Goal: Complete application form

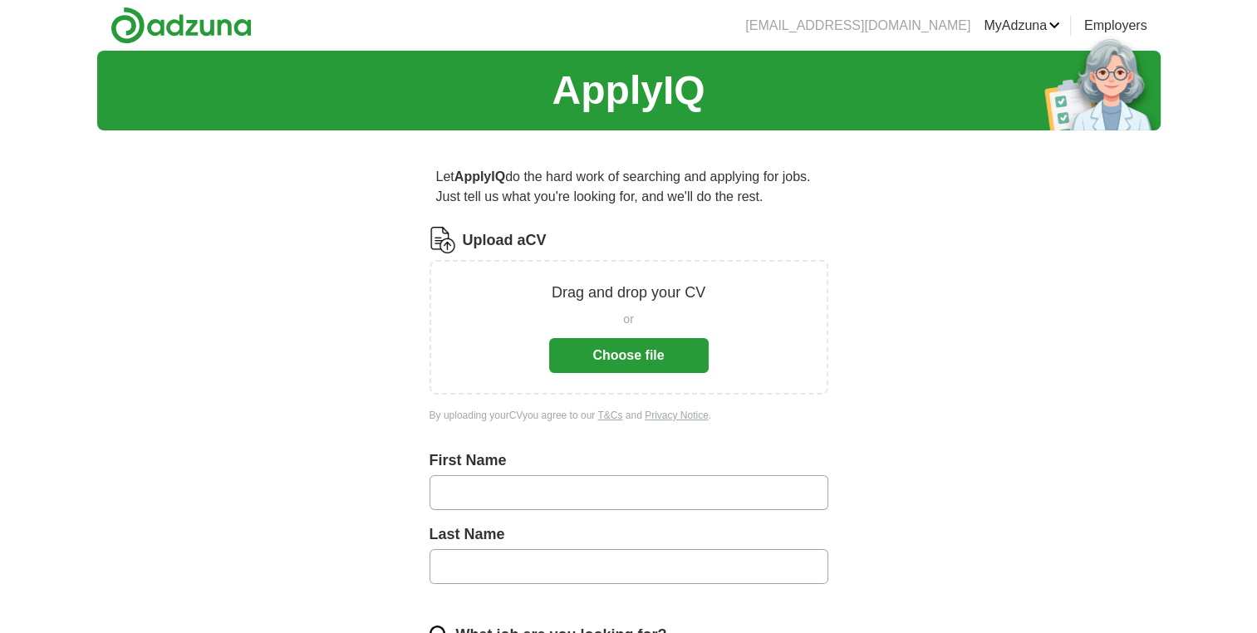
click at [612, 339] on button "Choose file" at bounding box center [629, 355] width 160 height 35
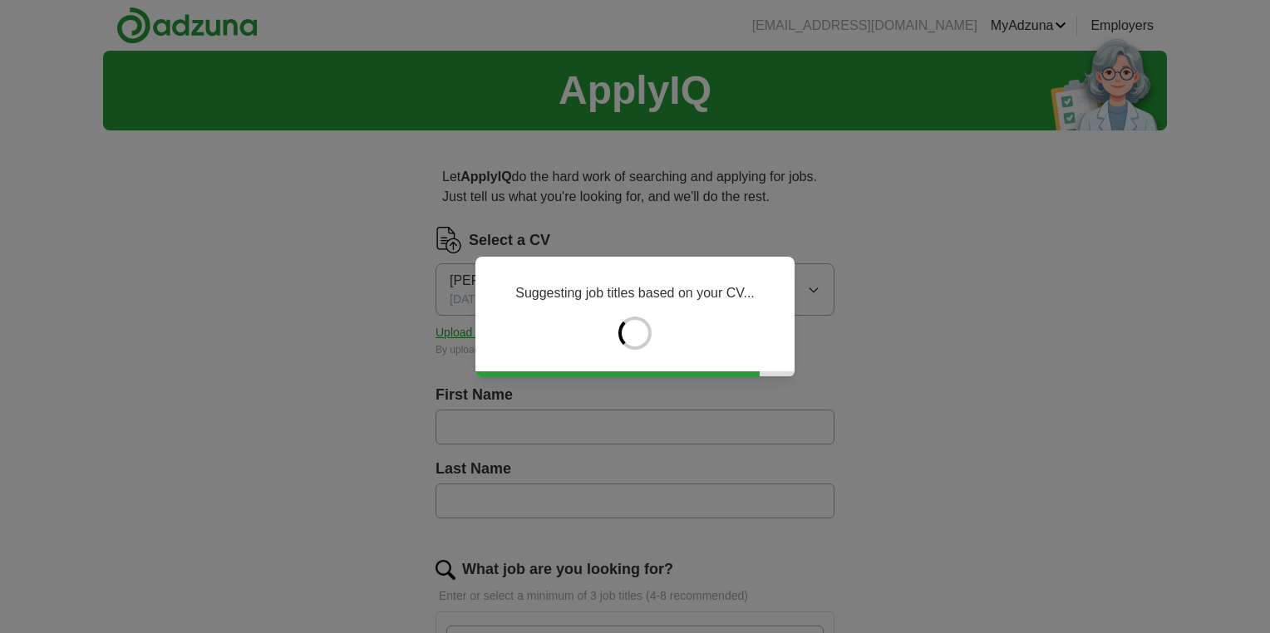
type input "*********"
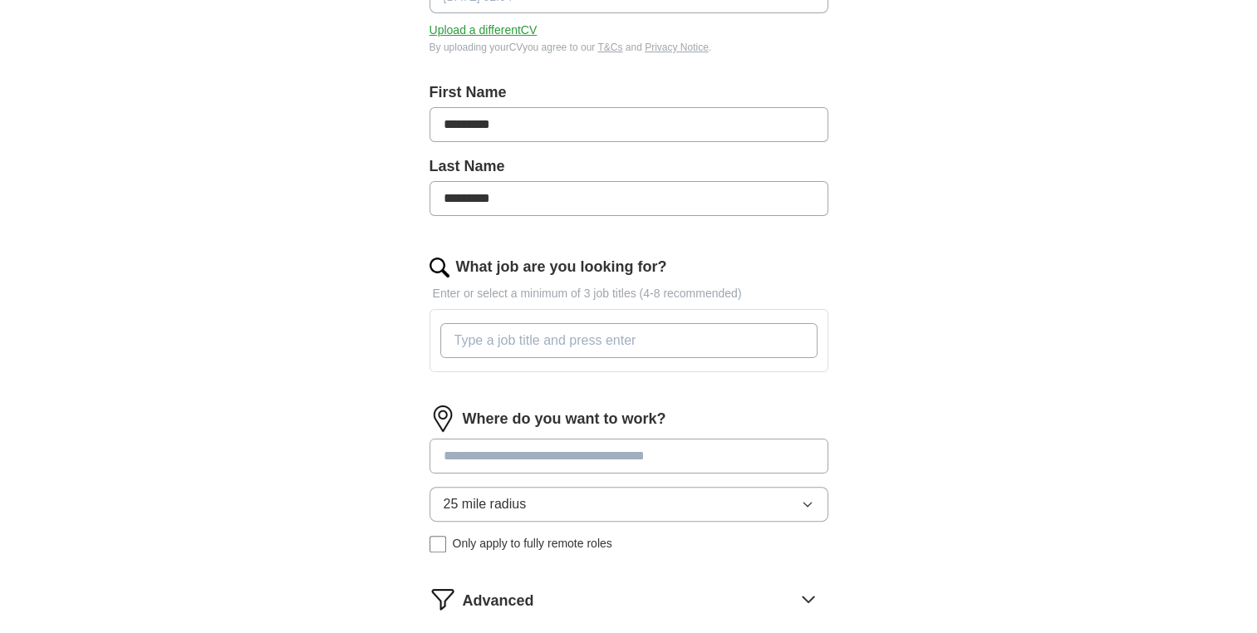
scroll to position [302, 0]
click at [701, 334] on input "What job are you looking for?" at bounding box center [628, 341] width 377 height 35
type input "Administrative assistance"
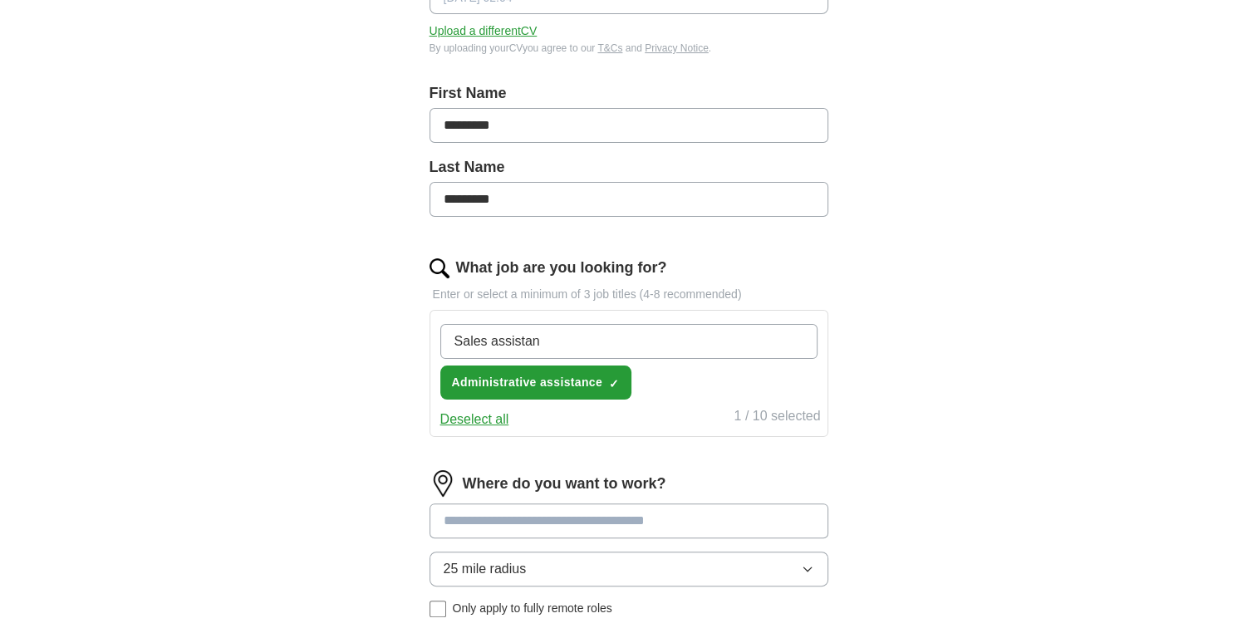
type input "Sales assistant"
type input "Customer representative"
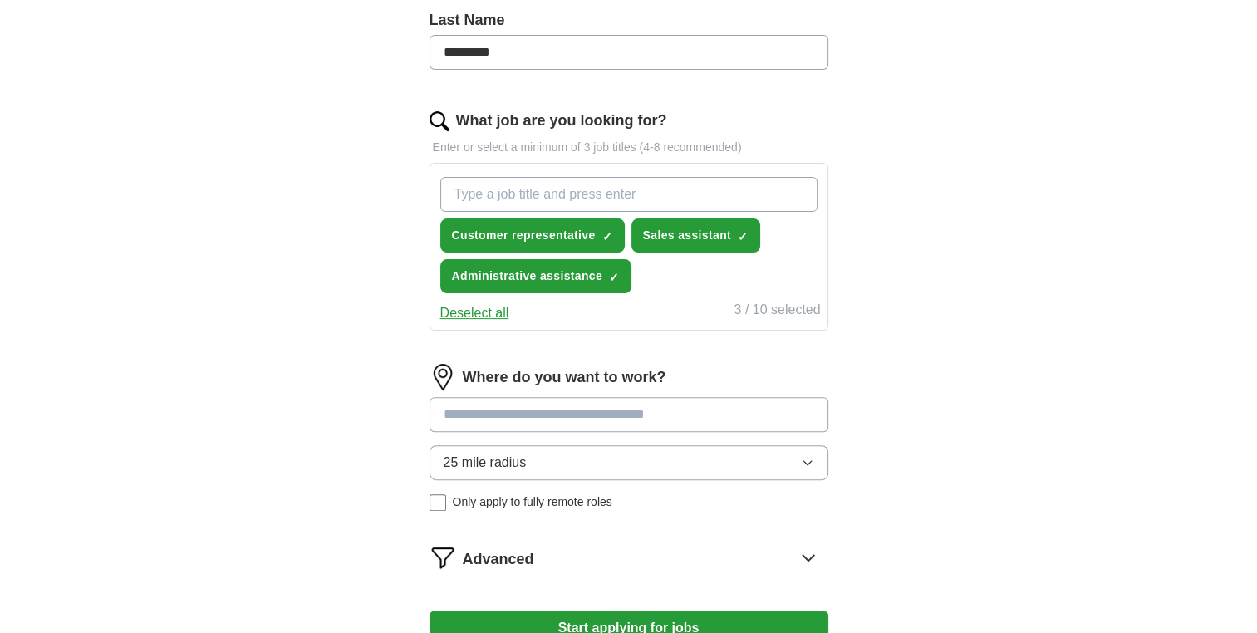
scroll to position [454, 0]
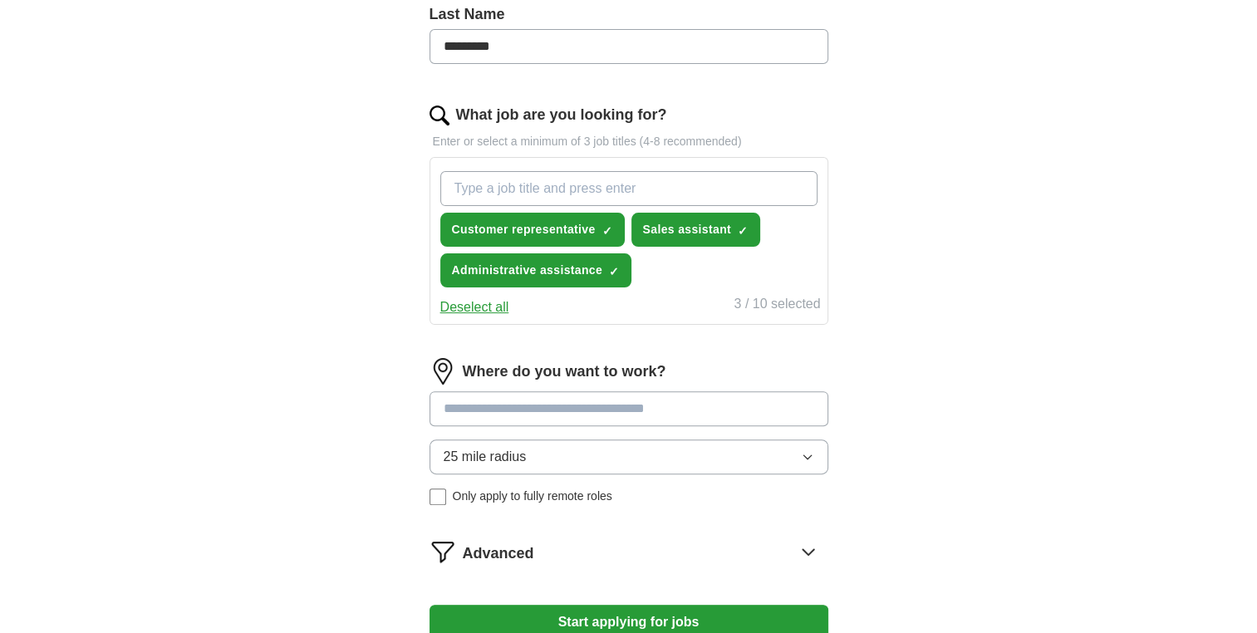
click at [655, 404] on input at bounding box center [629, 408] width 399 height 35
type input "******"
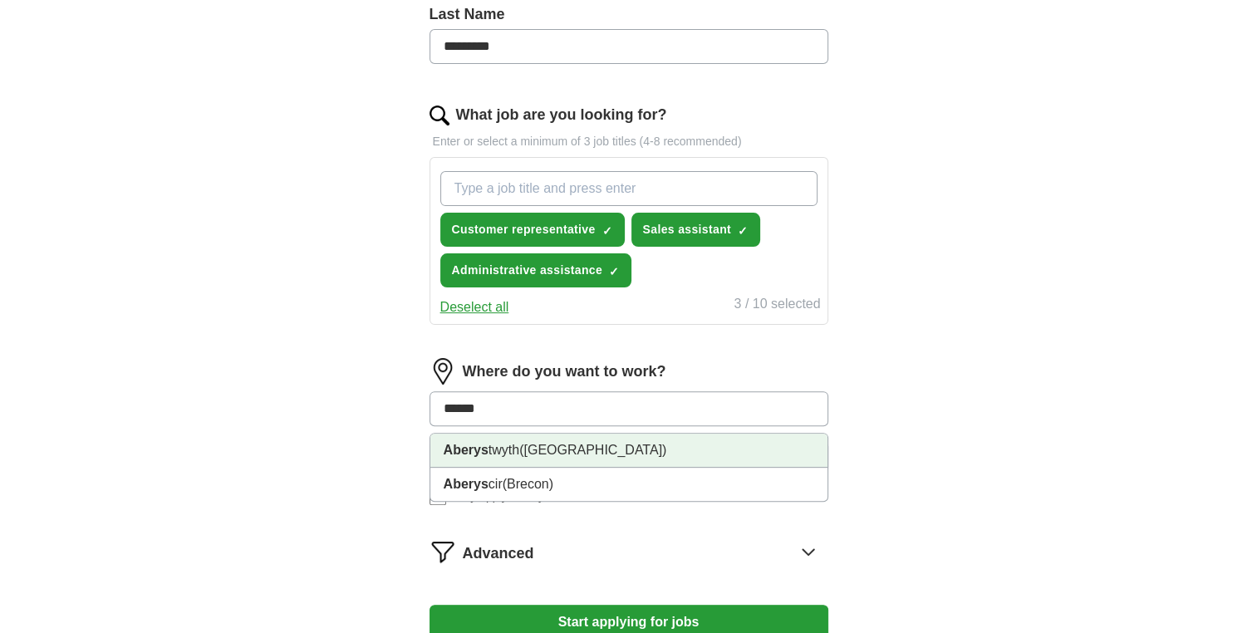
click at [633, 454] on li "Aberys twyth ([GEOGRAPHIC_DATA])" at bounding box center [628, 451] width 397 height 34
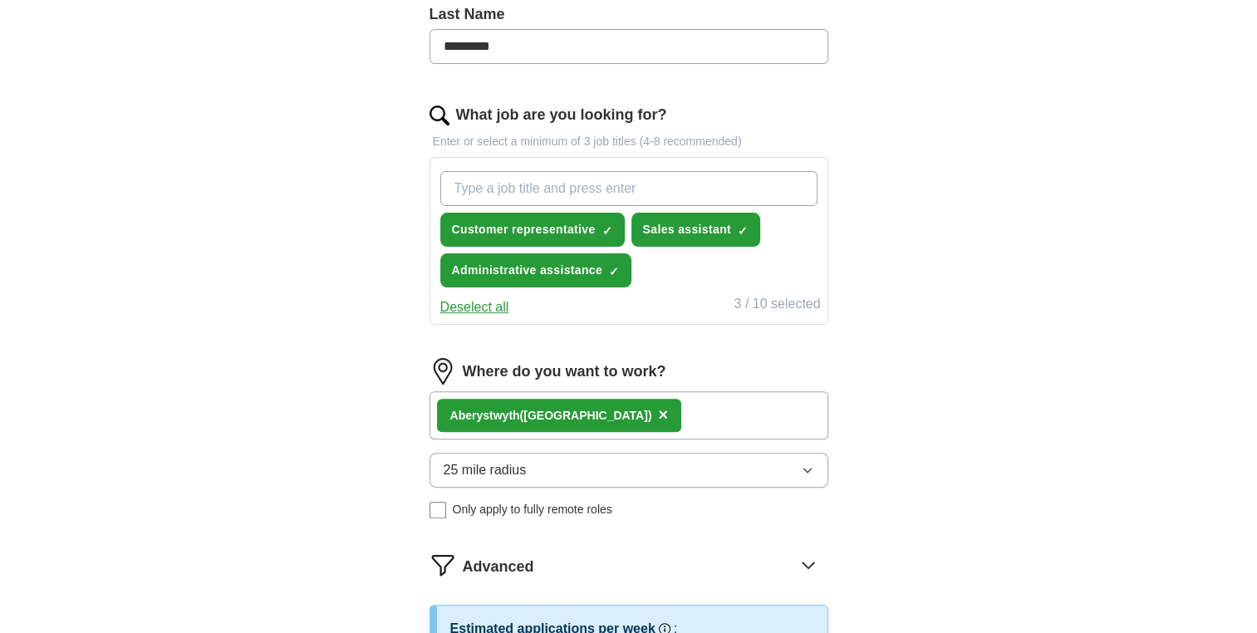
click at [493, 467] on span "25 mile radius" at bounding box center [485, 470] width 83 height 20
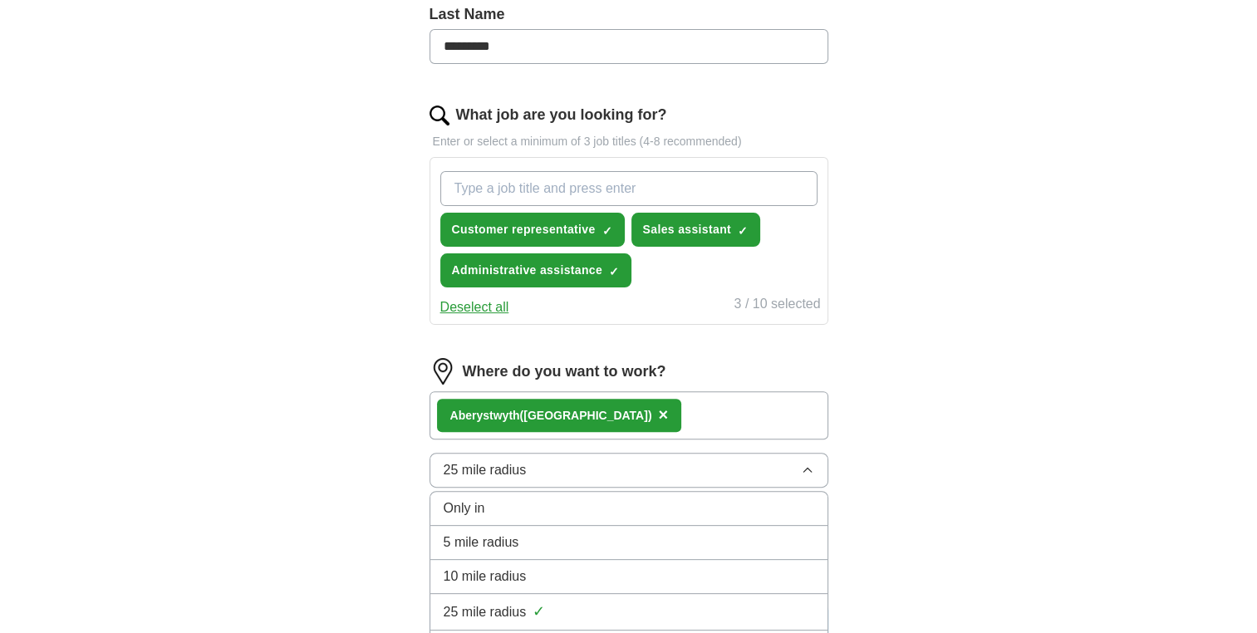
click at [496, 577] on span "10 mile radius" at bounding box center [485, 577] width 83 height 20
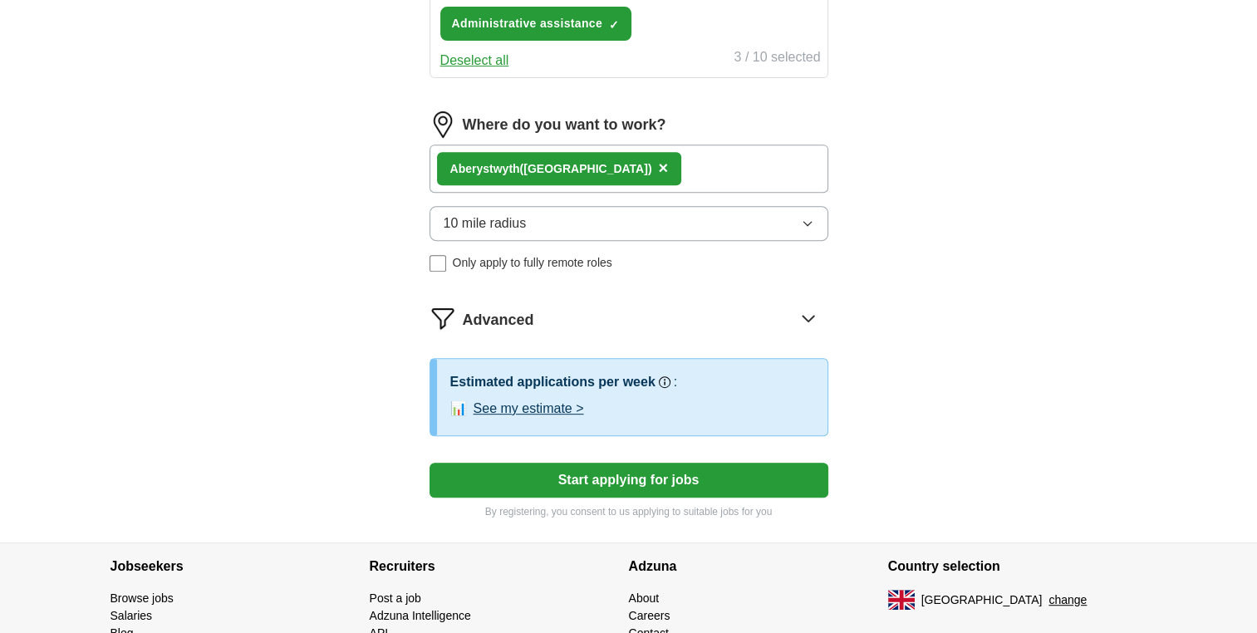
scroll to position [703, 0]
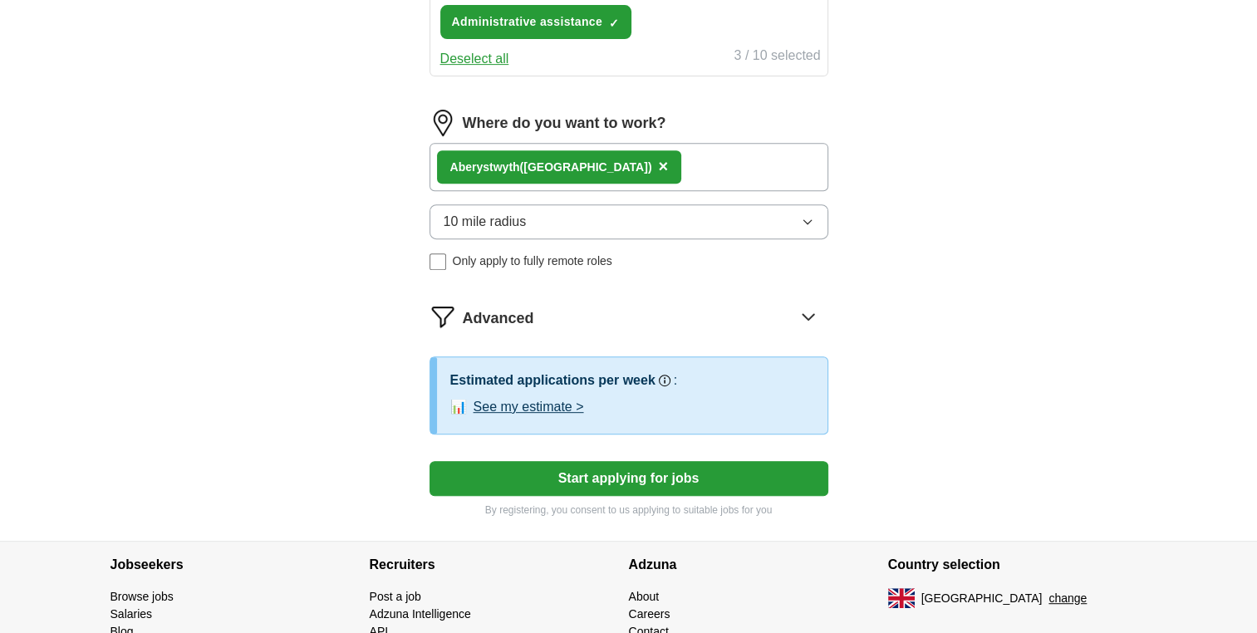
click at [558, 475] on button "Start applying for jobs" at bounding box center [629, 478] width 399 height 35
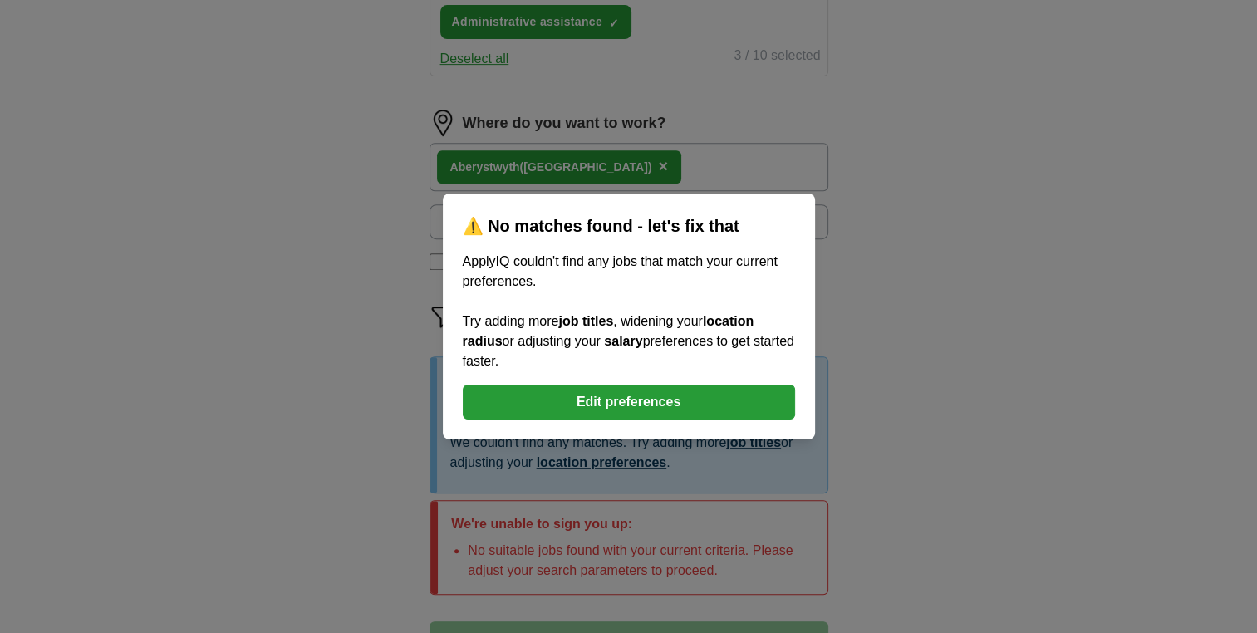
click at [592, 408] on button "Edit preferences" at bounding box center [629, 402] width 332 height 35
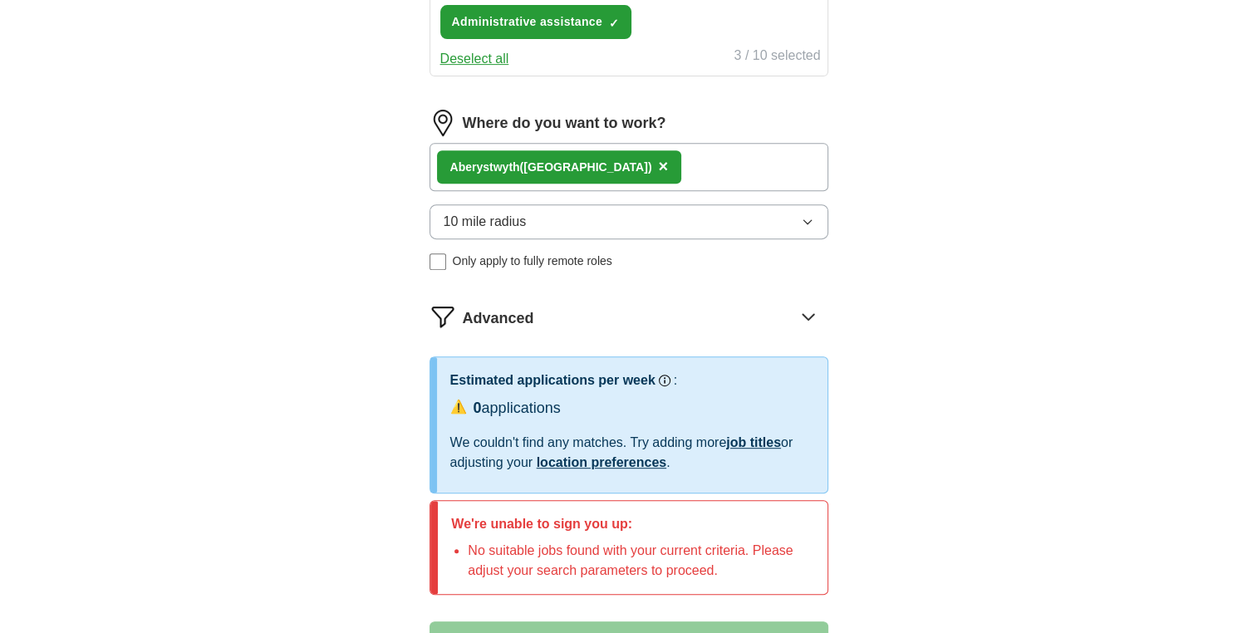
click at [521, 213] on span "10 mile radius" at bounding box center [485, 222] width 83 height 20
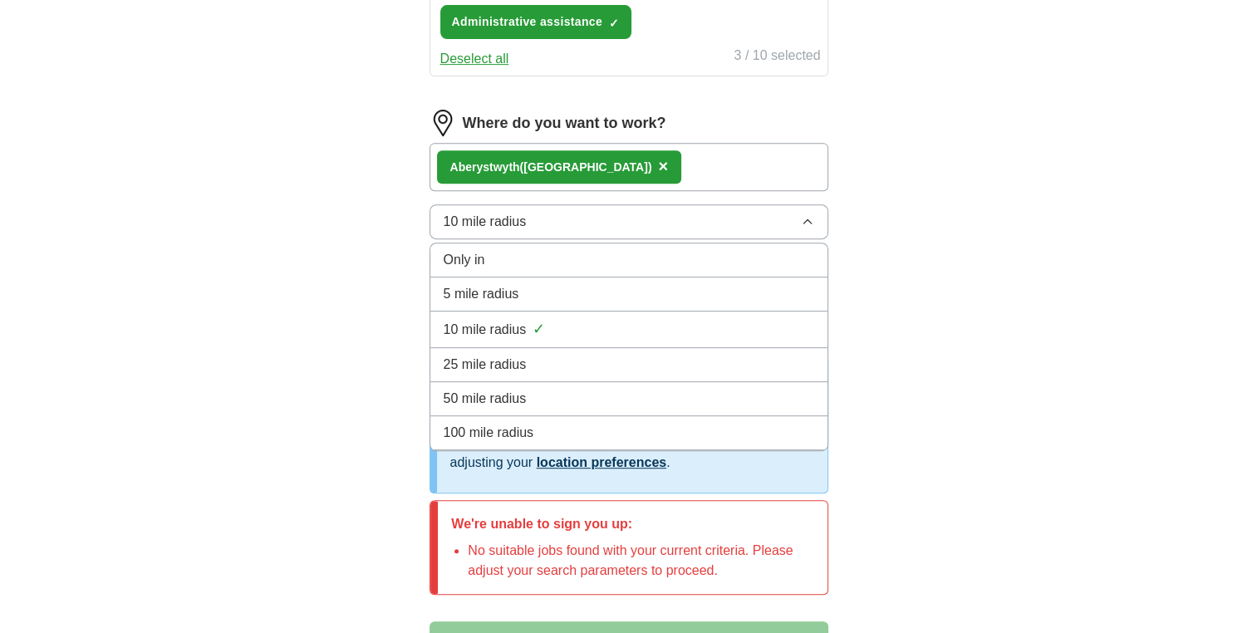
click at [519, 355] on span "25 mile radius" at bounding box center [485, 365] width 83 height 20
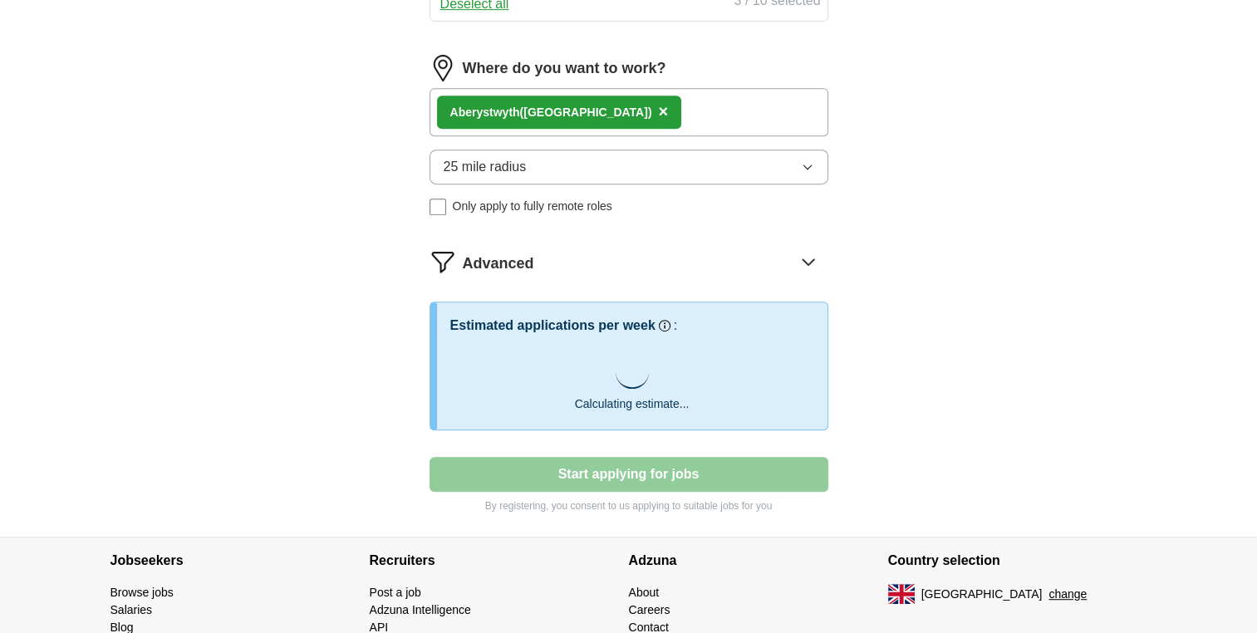
scroll to position [761, 0]
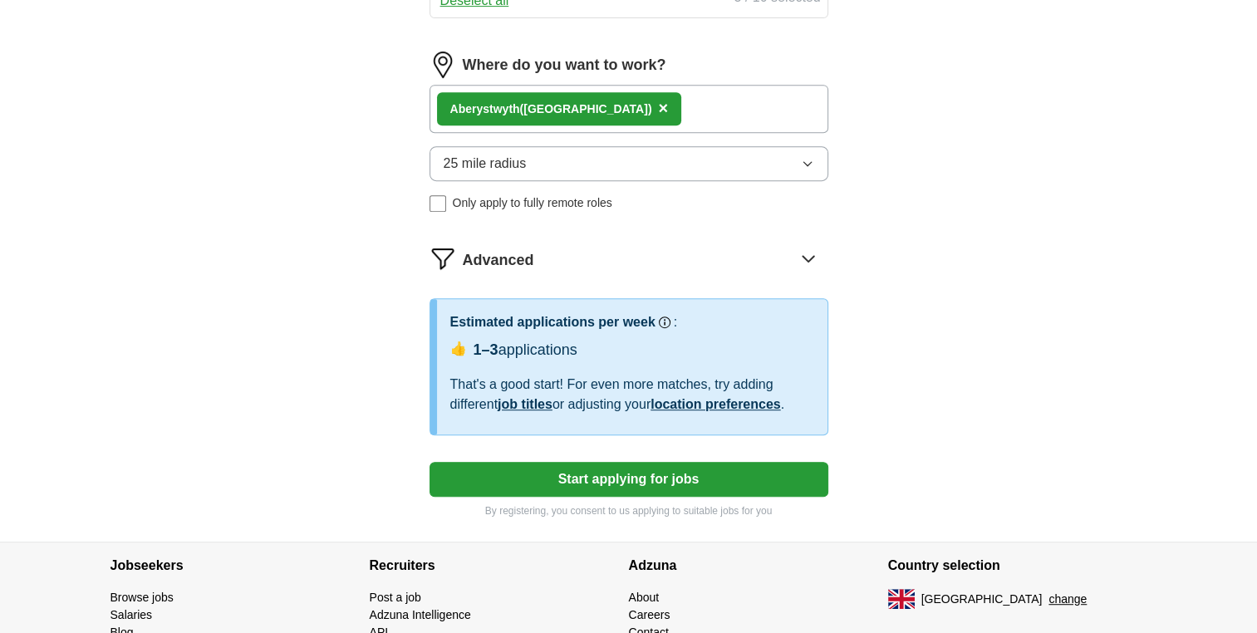
click at [590, 472] on button "Start applying for jobs" at bounding box center [629, 479] width 399 height 35
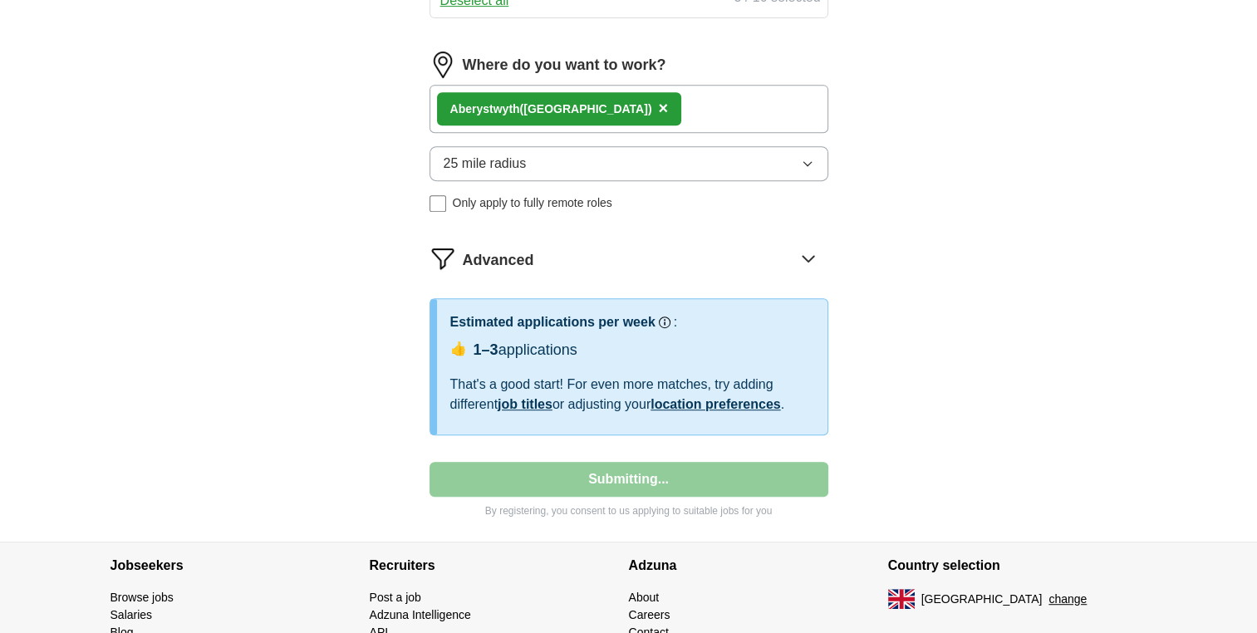
select select "**"
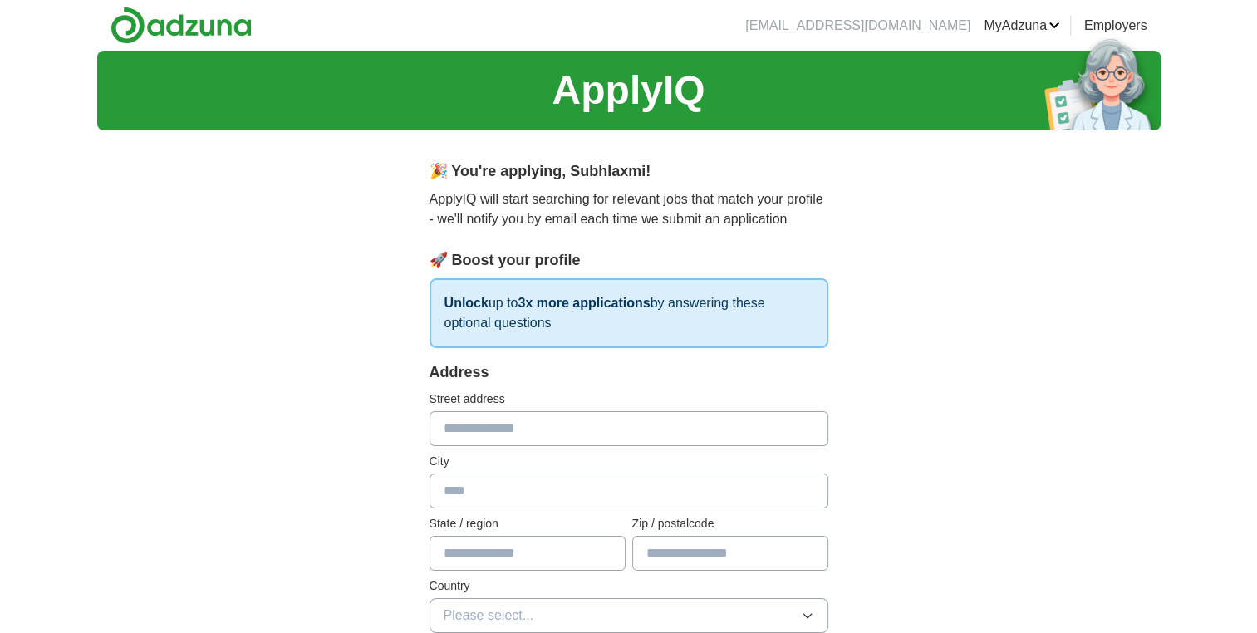
scroll to position [0, 0]
click at [557, 423] on input "text" at bounding box center [629, 428] width 399 height 35
type input "**********"
type input "**"
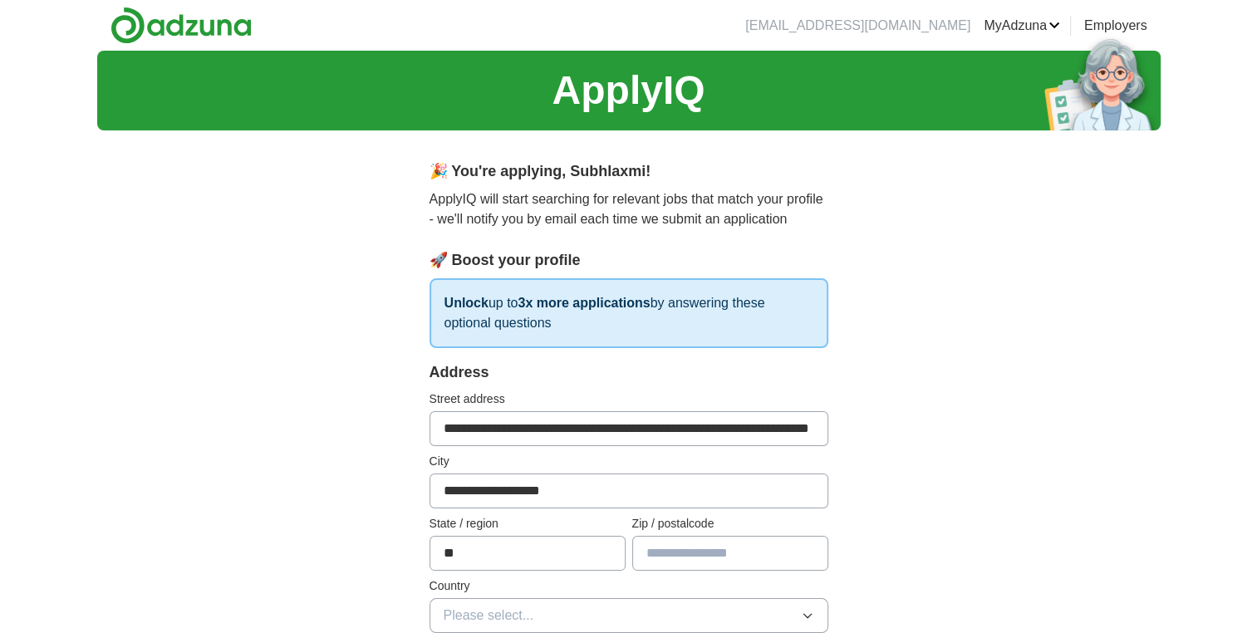
type input "********"
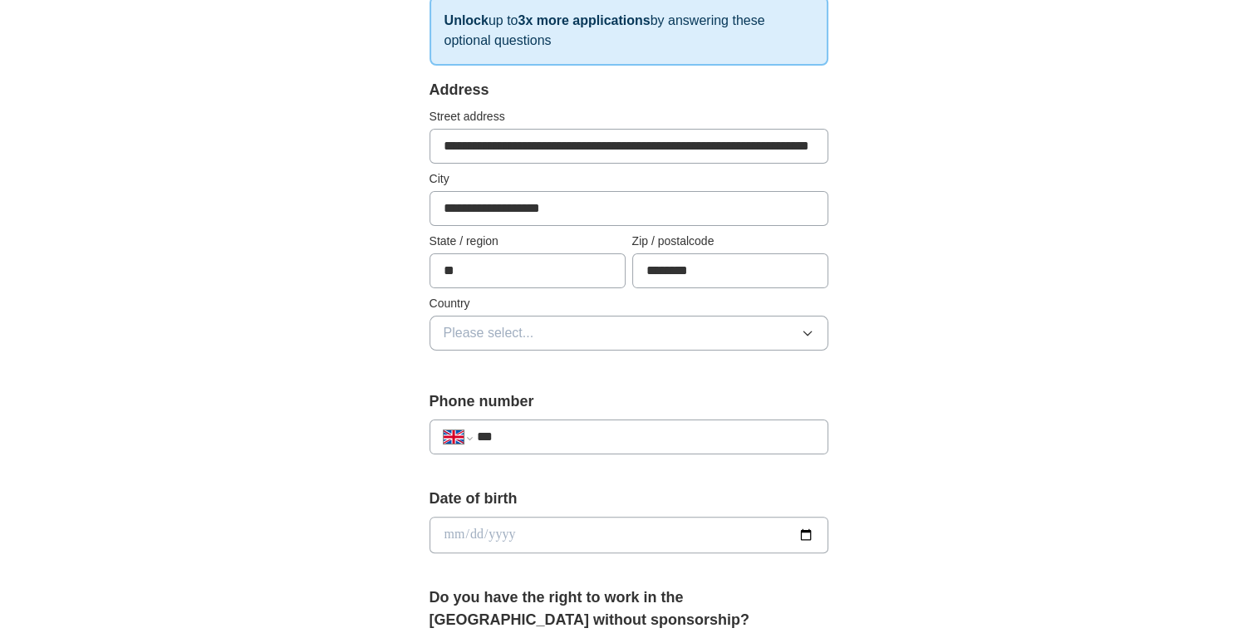
scroll to position [285, 0]
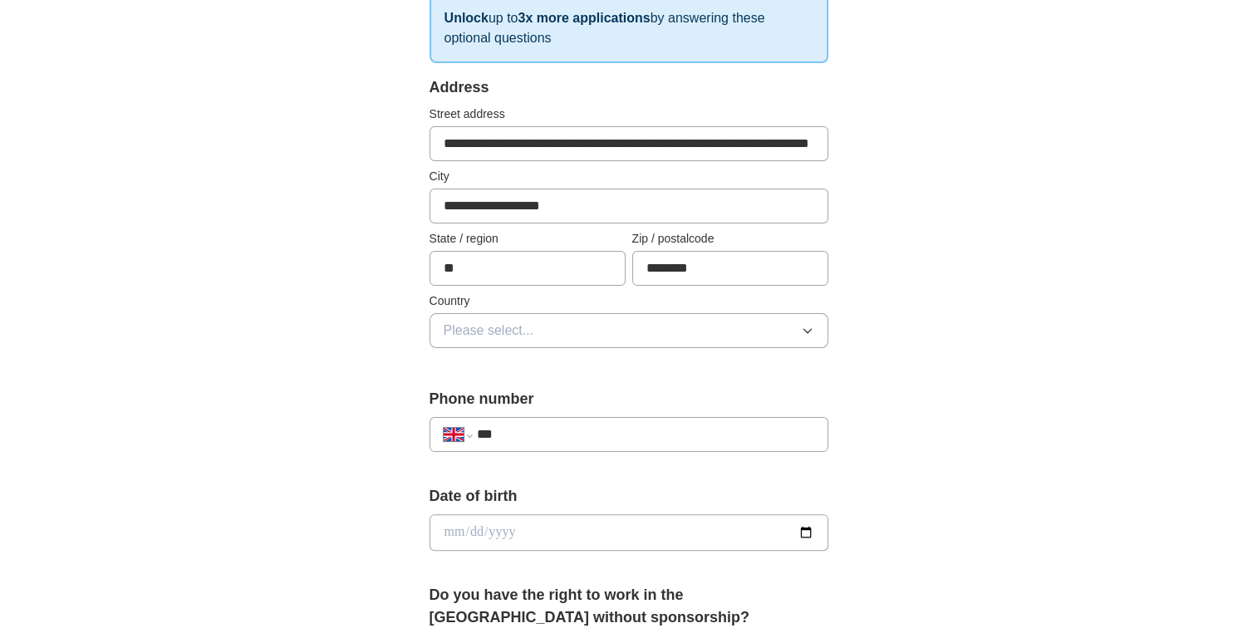
click at [521, 322] on span "Please select..." at bounding box center [489, 331] width 91 height 20
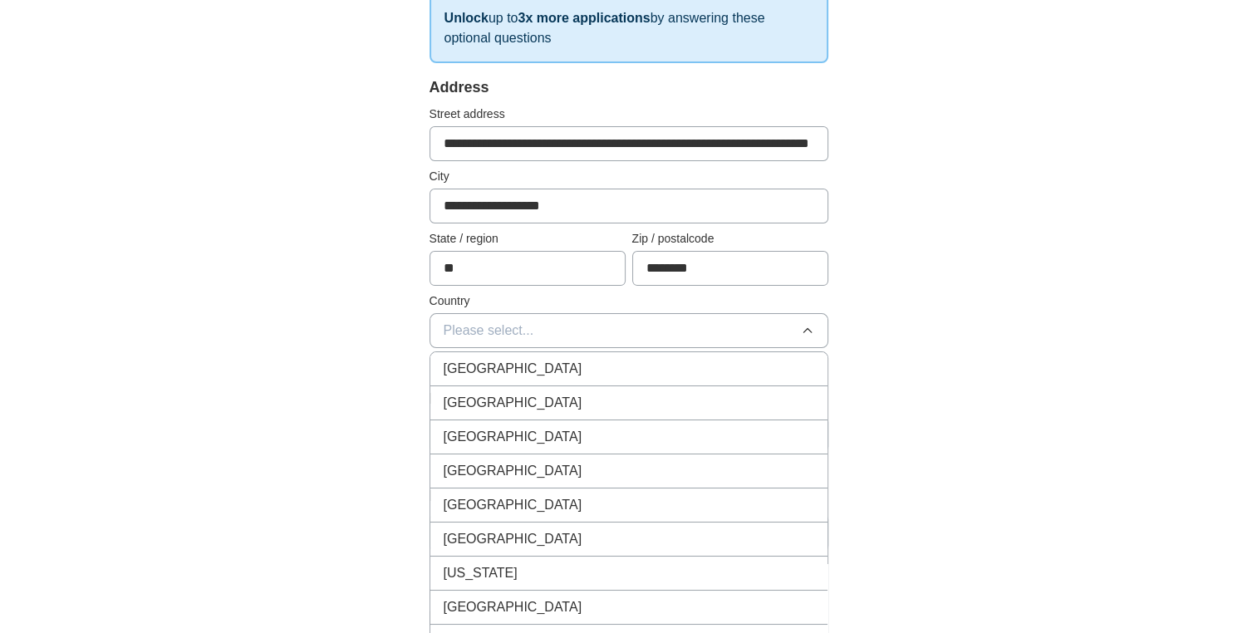
click at [523, 371] on span "[GEOGRAPHIC_DATA]" at bounding box center [513, 369] width 139 height 20
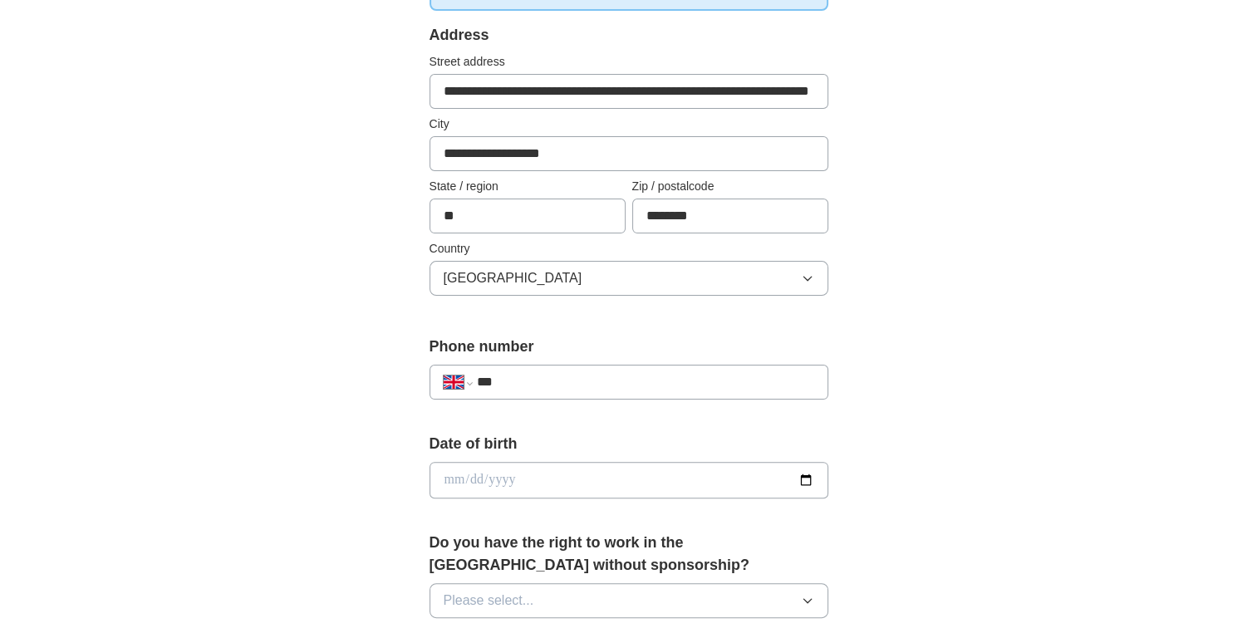
scroll to position [338, 0]
click at [523, 371] on input "***" at bounding box center [644, 381] width 337 height 20
type input "**********"
click at [801, 479] on input "date" at bounding box center [629, 479] width 399 height 37
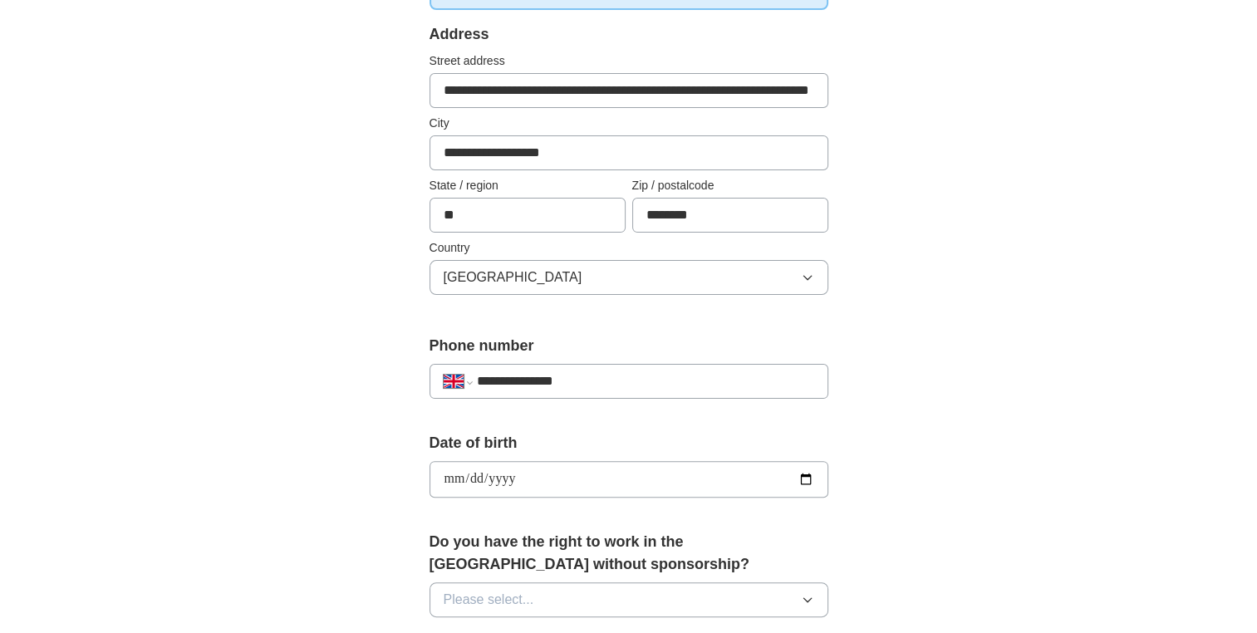
type input "**********"
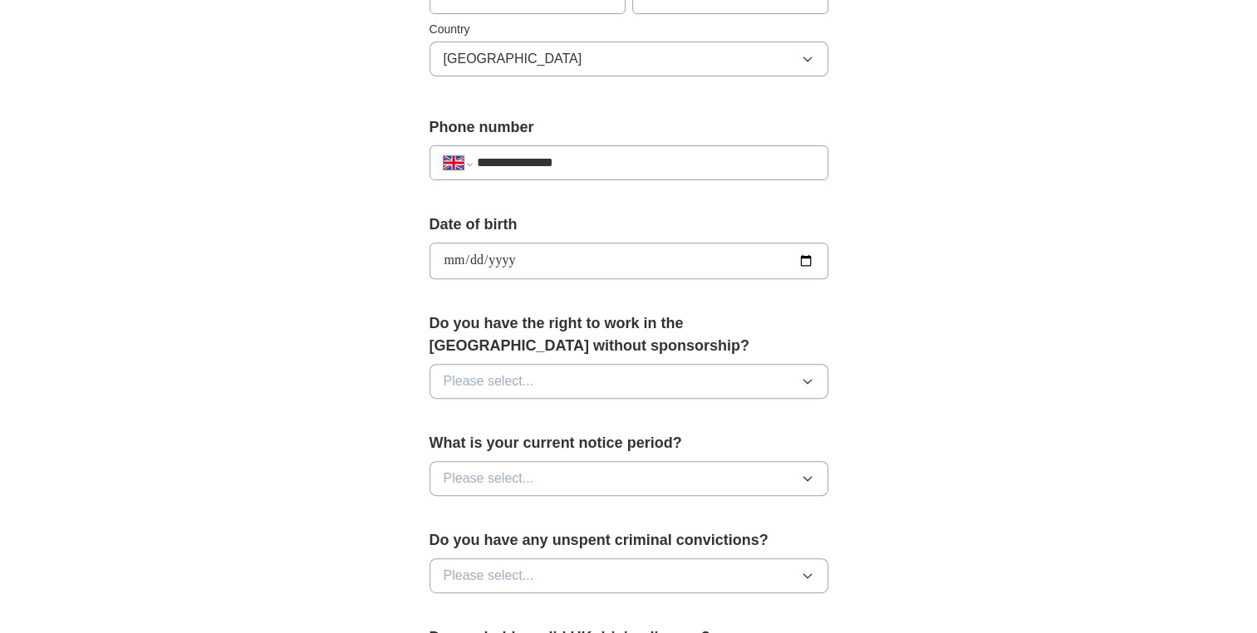
scroll to position [568, 0]
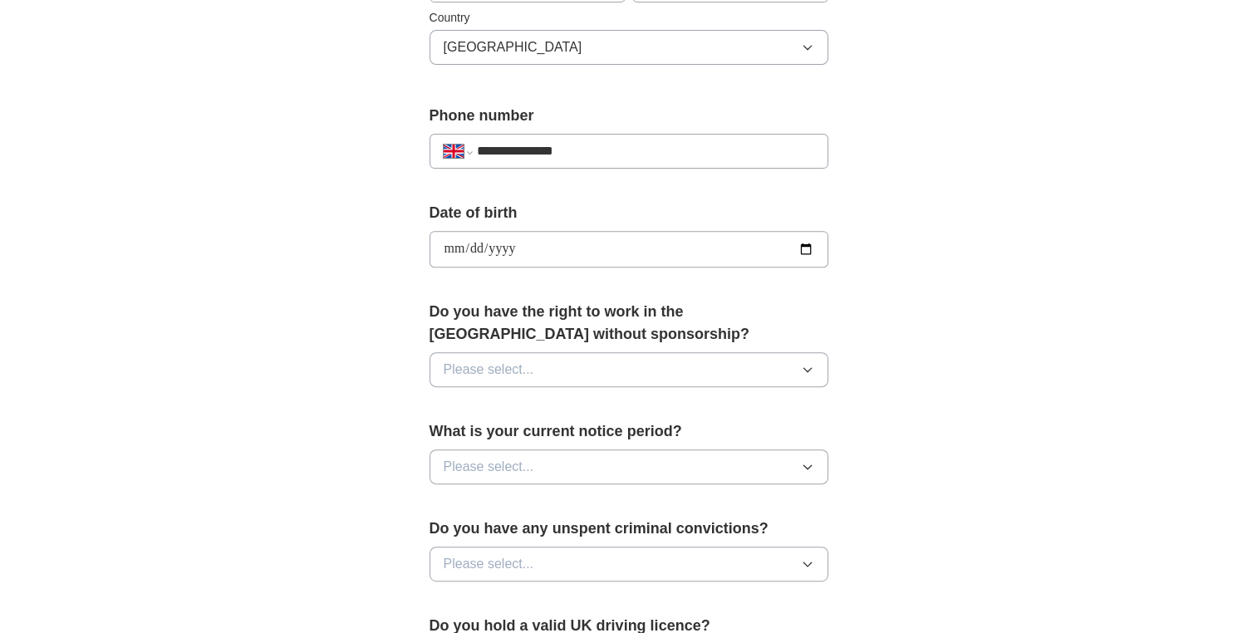
click at [576, 359] on button "Please select..." at bounding box center [629, 369] width 399 height 35
click at [568, 403] on div "Yes" at bounding box center [629, 408] width 371 height 20
click at [568, 464] on button "Please select..." at bounding box center [629, 467] width 399 height 35
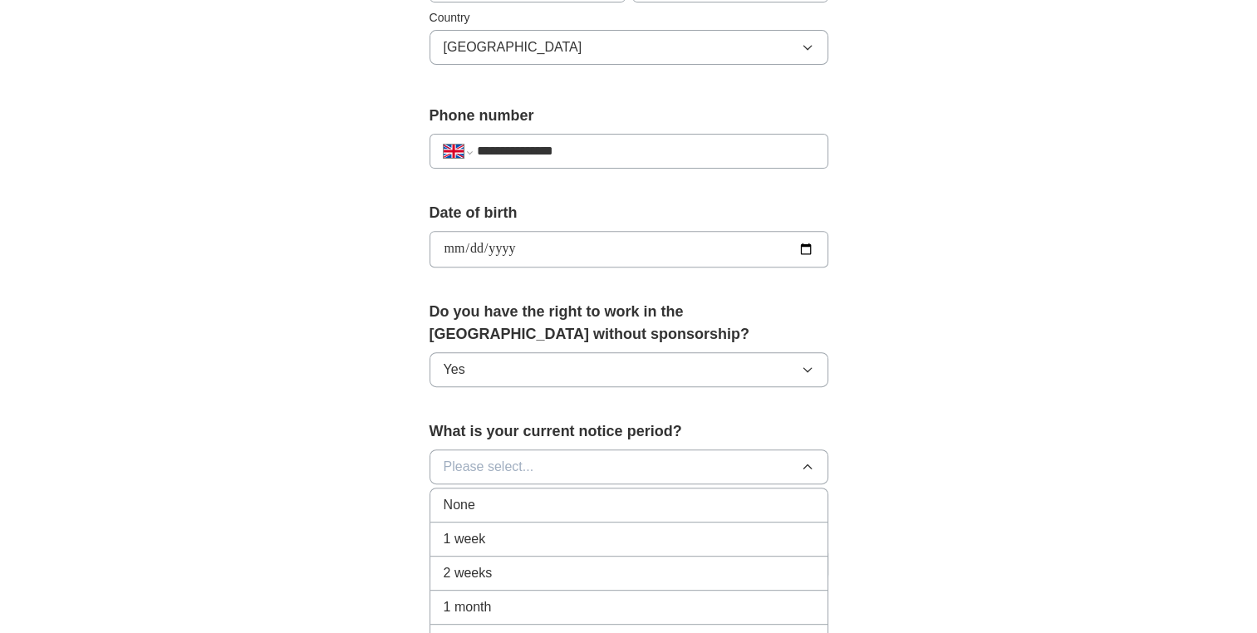
click at [569, 499] on div "None" at bounding box center [629, 505] width 371 height 20
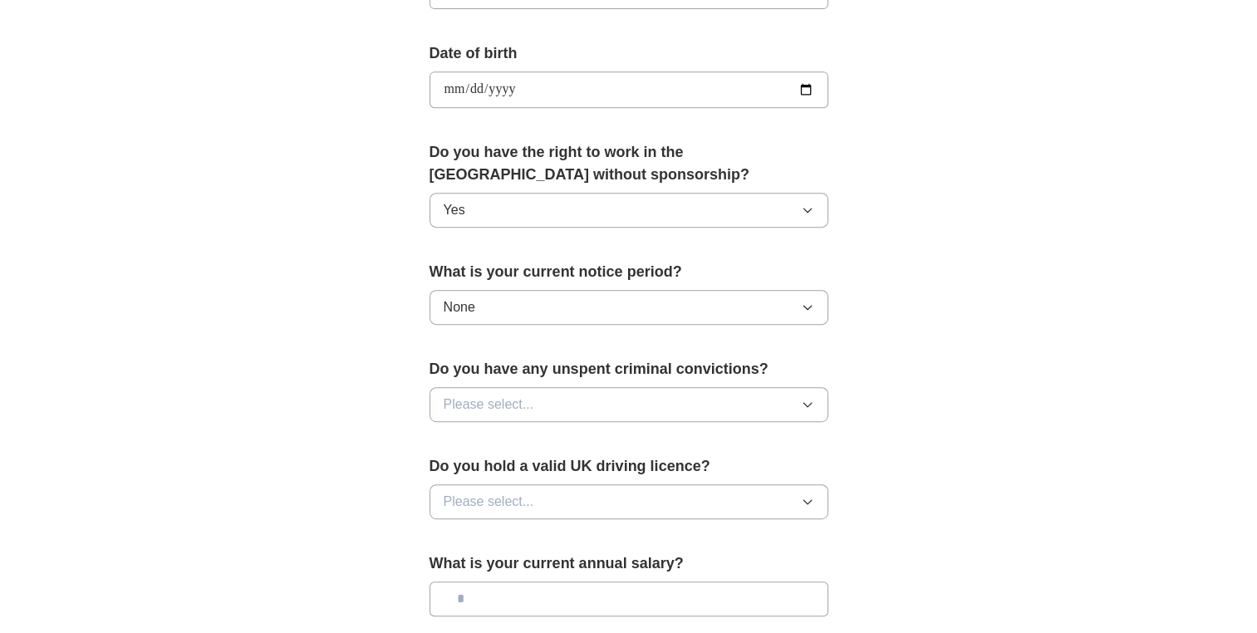
scroll to position [768, 0]
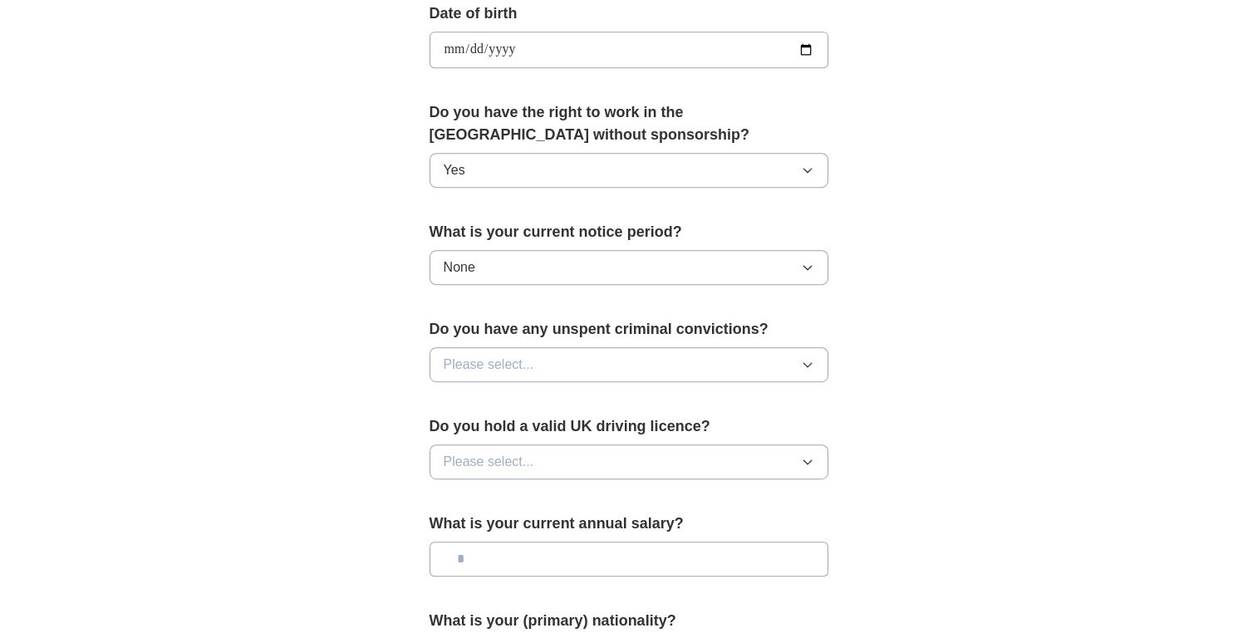
click at [563, 363] on button "Please select..." at bounding box center [629, 364] width 399 height 35
click at [562, 434] on div "No" at bounding box center [629, 437] width 371 height 20
click at [562, 456] on button "Please select..." at bounding box center [629, 462] width 399 height 35
click at [566, 537] on div "No" at bounding box center [629, 534] width 371 height 20
click at [559, 550] on input "text" at bounding box center [629, 559] width 399 height 35
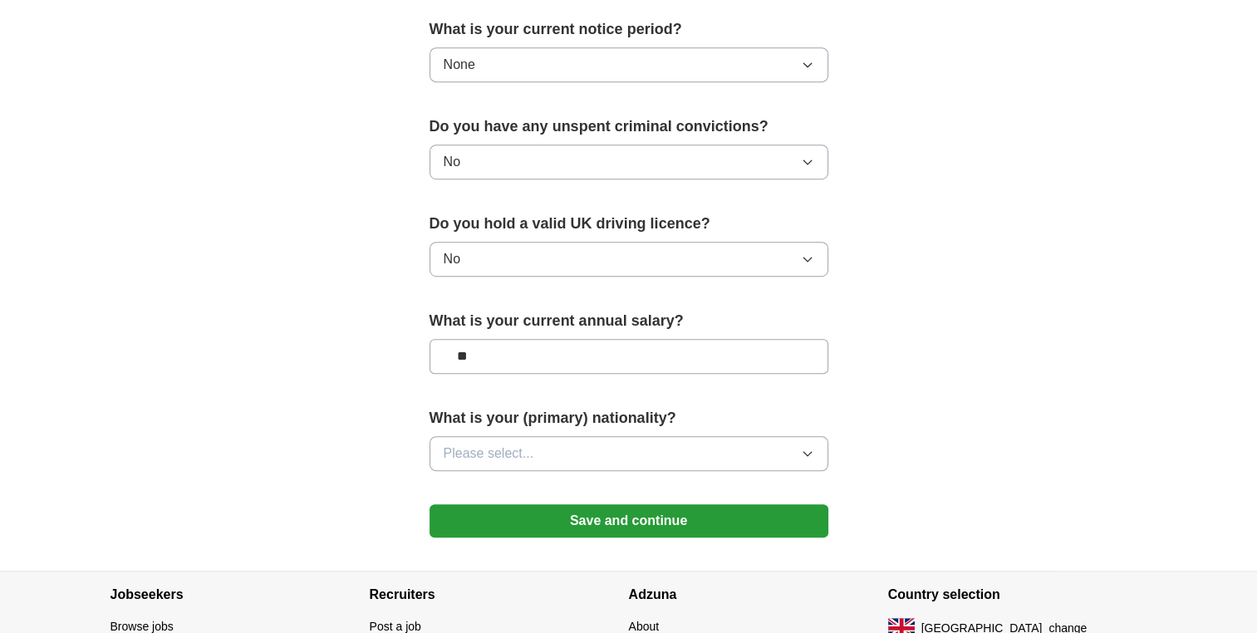
scroll to position [974, 0]
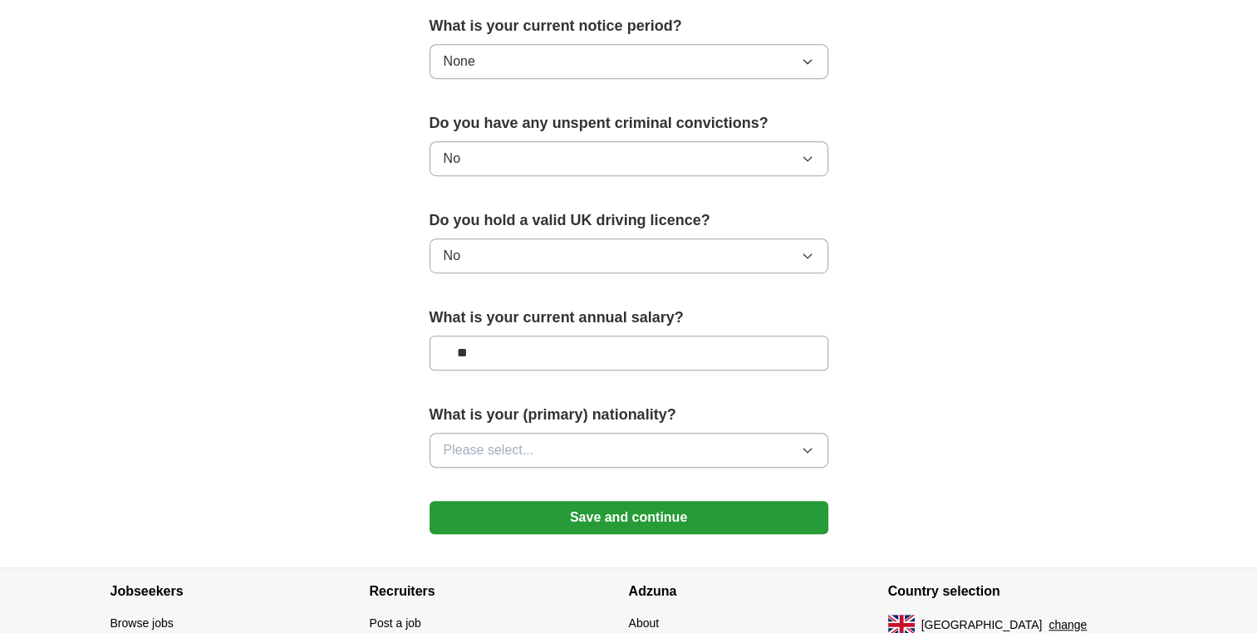
type input "**"
click at [552, 452] on button "Please select..." at bounding box center [629, 450] width 399 height 35
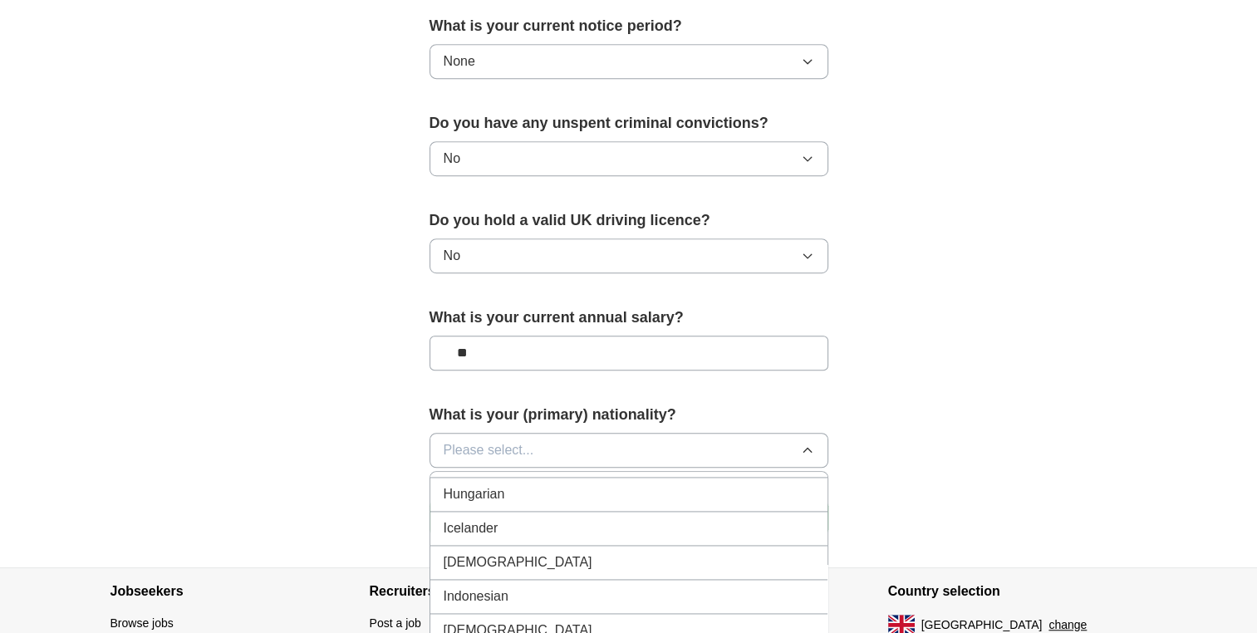
scroll to position [2644, 0]
click at [552, 560] on div "[DEMOGRAPHIC_DATA]" at bounding box center [629, 570] width 371 height 20
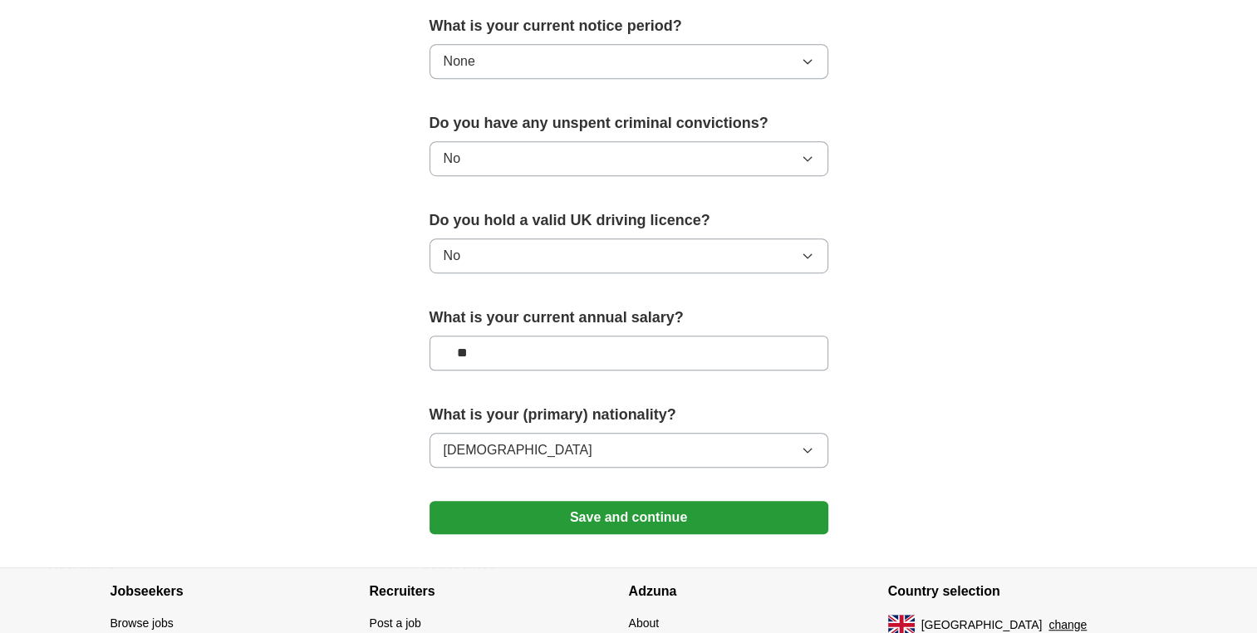
click at [572, 512] on button "Save and continue" at bounding box center [629, 517] width 399 height 33
